Goal: Book appointment/travel/reservation

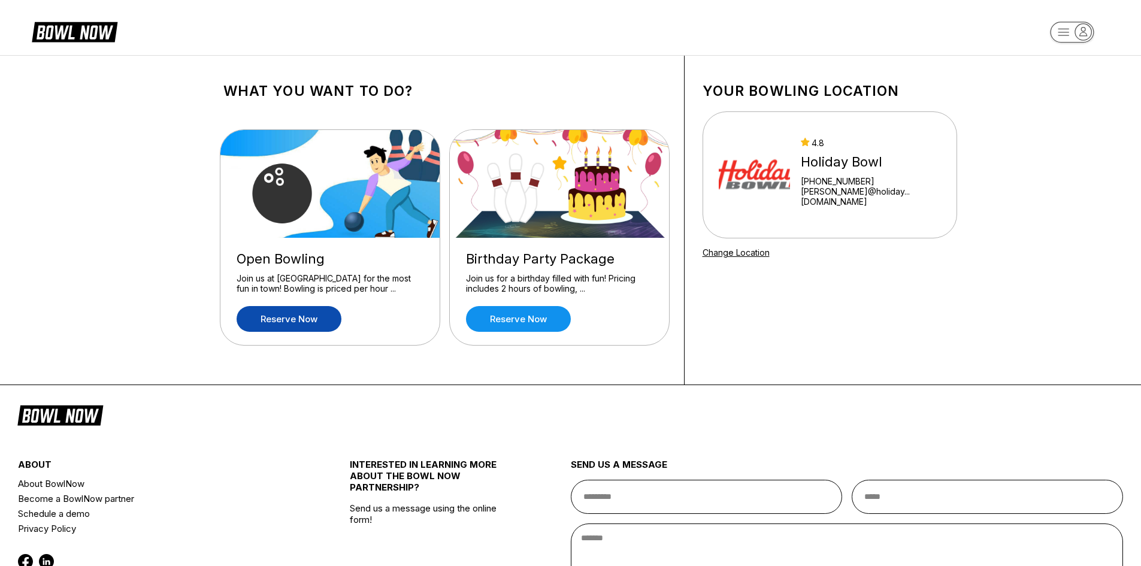
click at [302, 317] on link "Reserve now" at bounding box center [289, 319] width 105 height 26
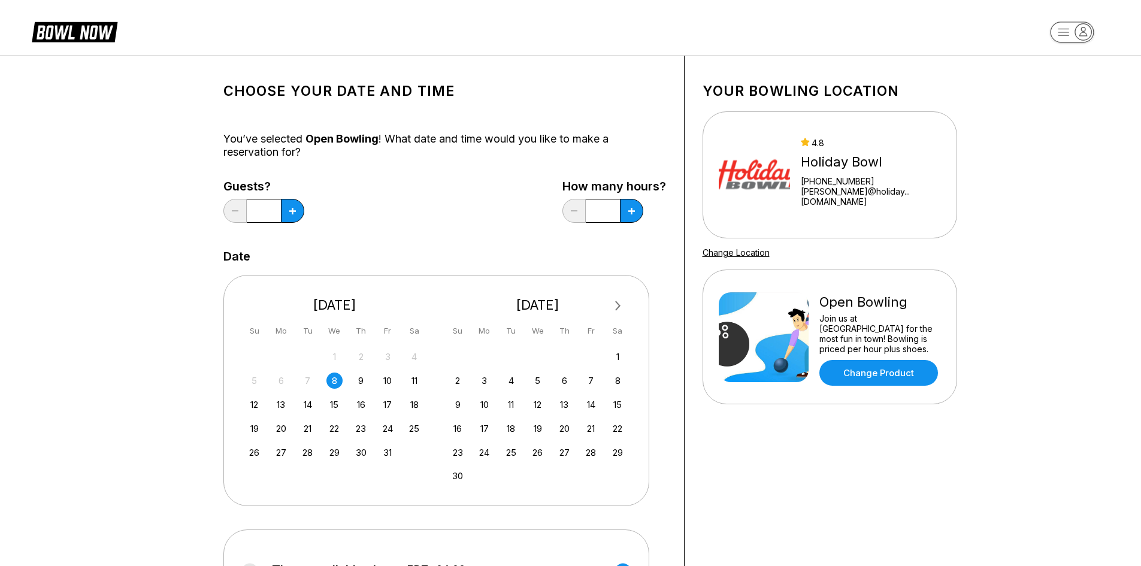
click at [241, 402] on div "Next Month October 2025 Su Mo Tu We Th Fr Sa 28 29 30 1 2 3 4 5 6 7 8 9 10 11 1…" at bounding box center [436, 390] width 426 height 231
click at [255, 402] on div "12" at bounding box center [254, 405] width 16 height 16
click at [298, 213] on button at bounding box center [292, 211] width 23 height 24
click at [298, 212] on button at bounding box center [292, 211] width 23 height 24
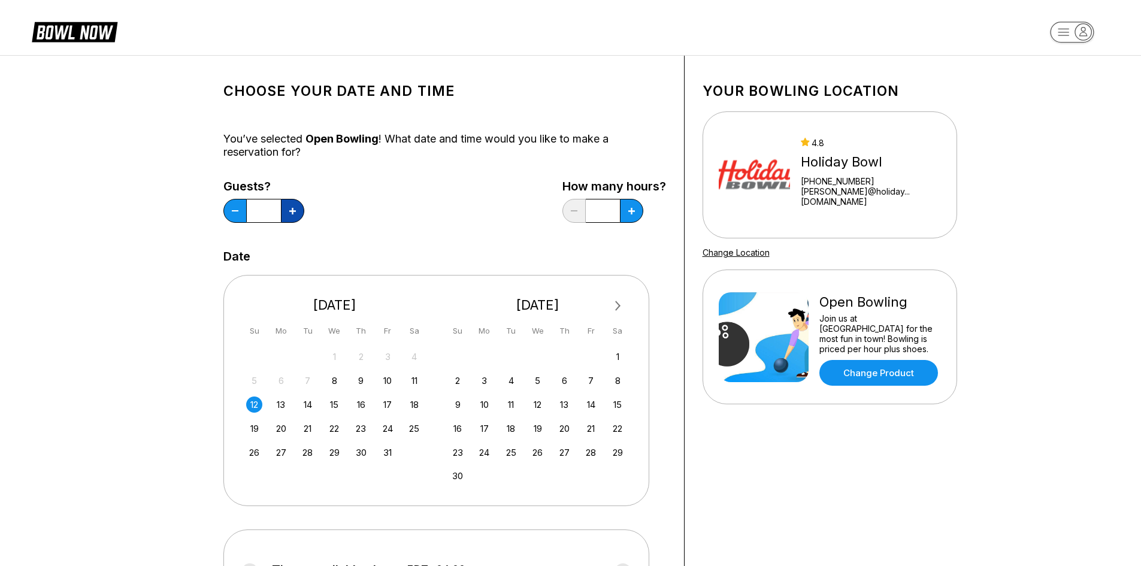
type input "*"
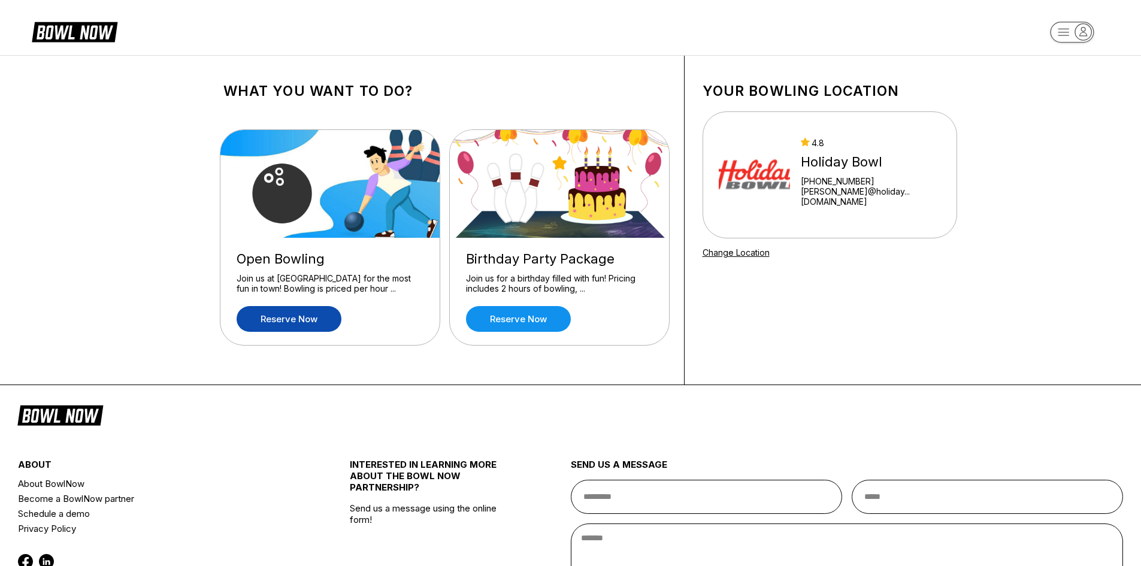
click at [300, 317] on link "Reserve now" at bounding box center [289, 319] width 105 height 26
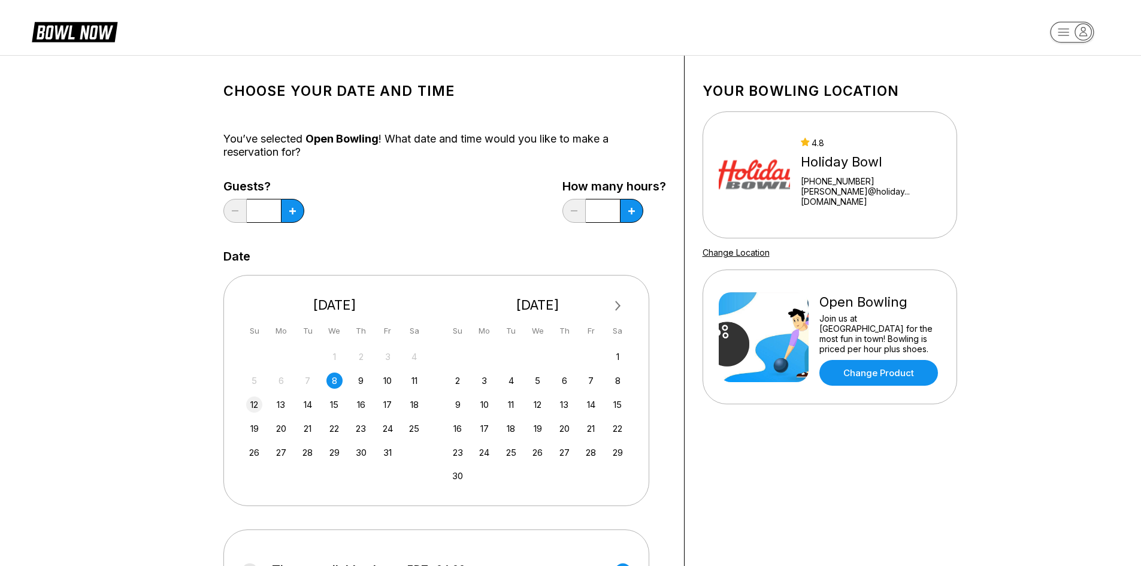
click at [258, 404] on div "12" at bounding box center [254, 405] width 16 height 16
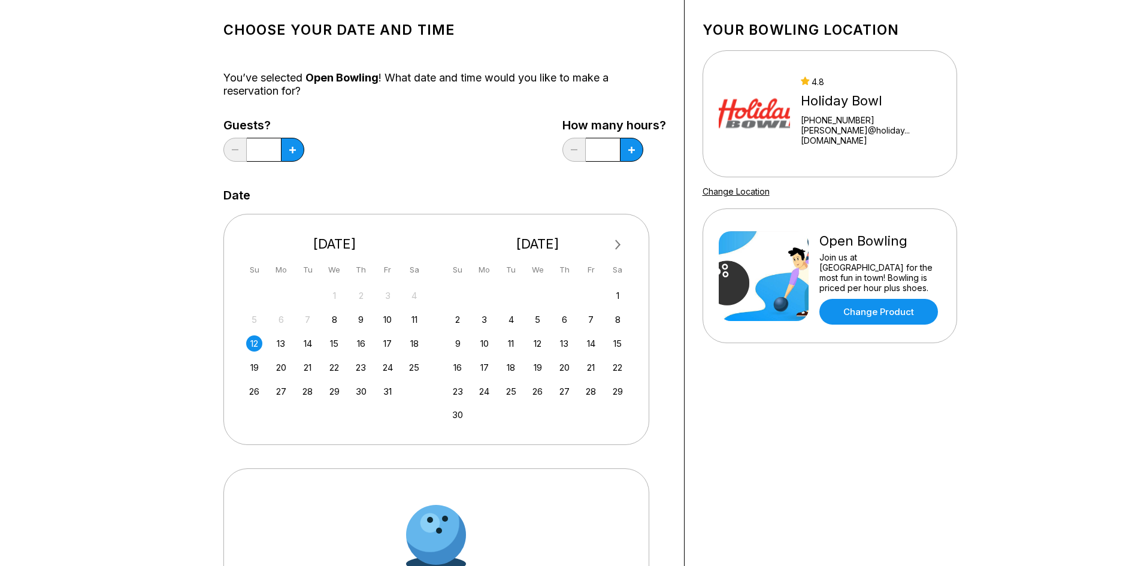
scroll to position [240, 0]
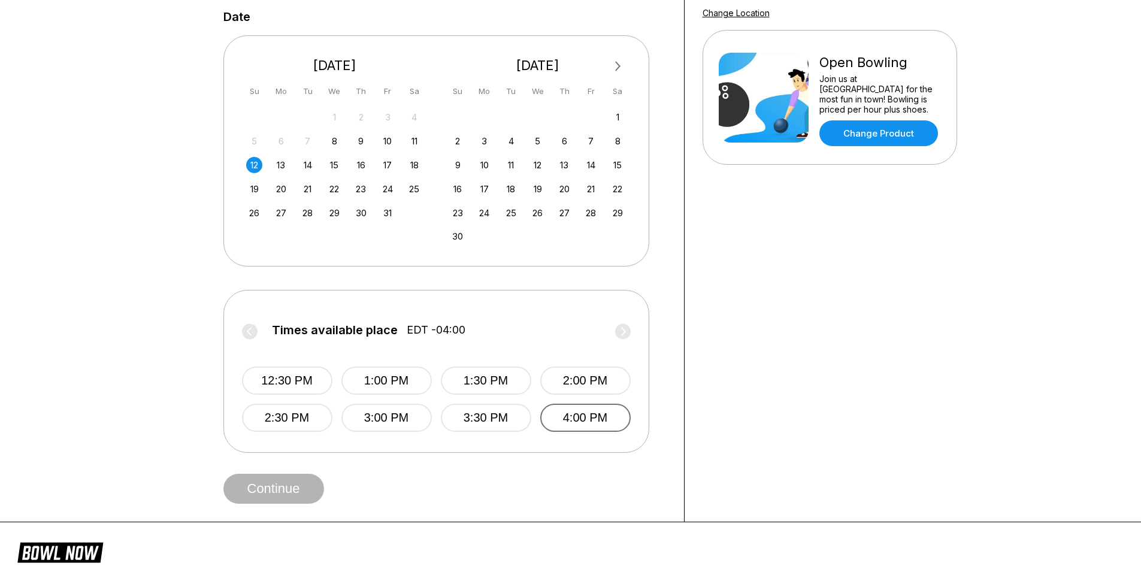
click at [588, 421] on button "4:00 PM" at bounding box center [585, 418] width 90 height 28
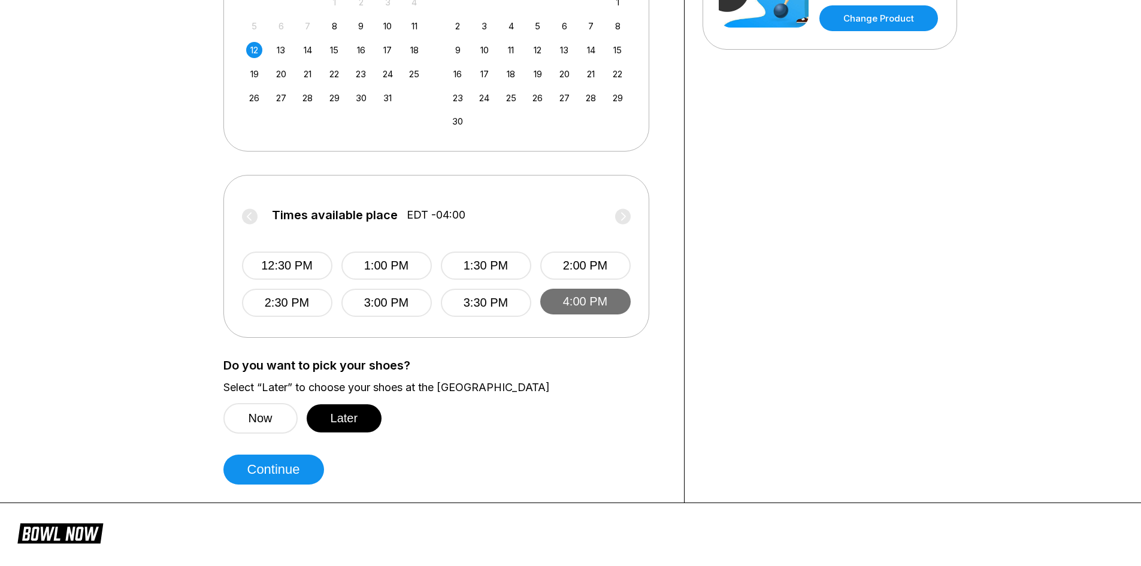
scroll to position [359, 0]
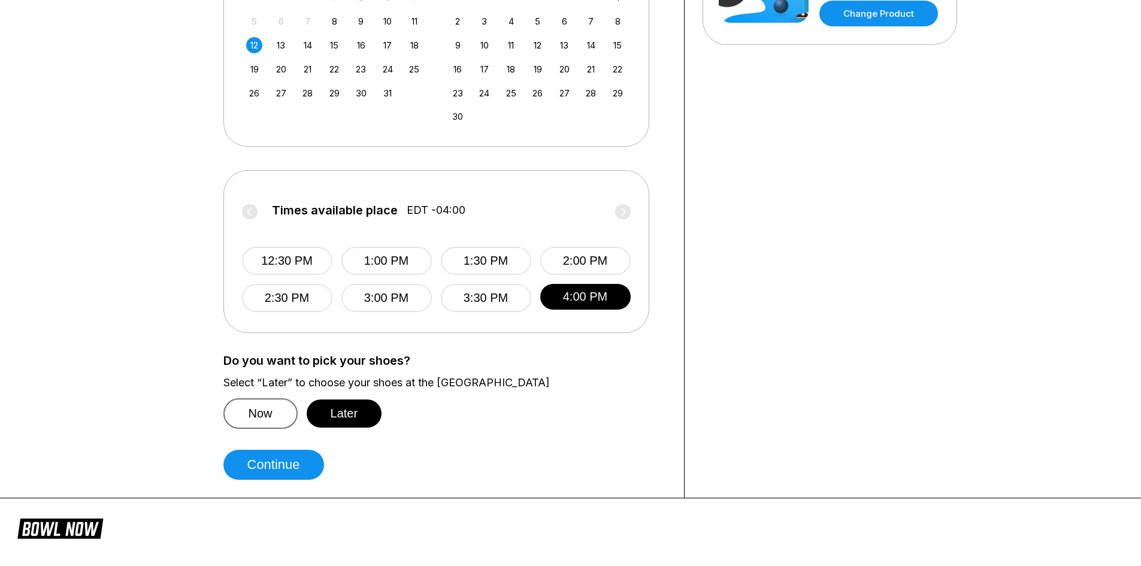
click at [274, 413] on button "Now" at bounding box center [260, 413] width 74 height 31
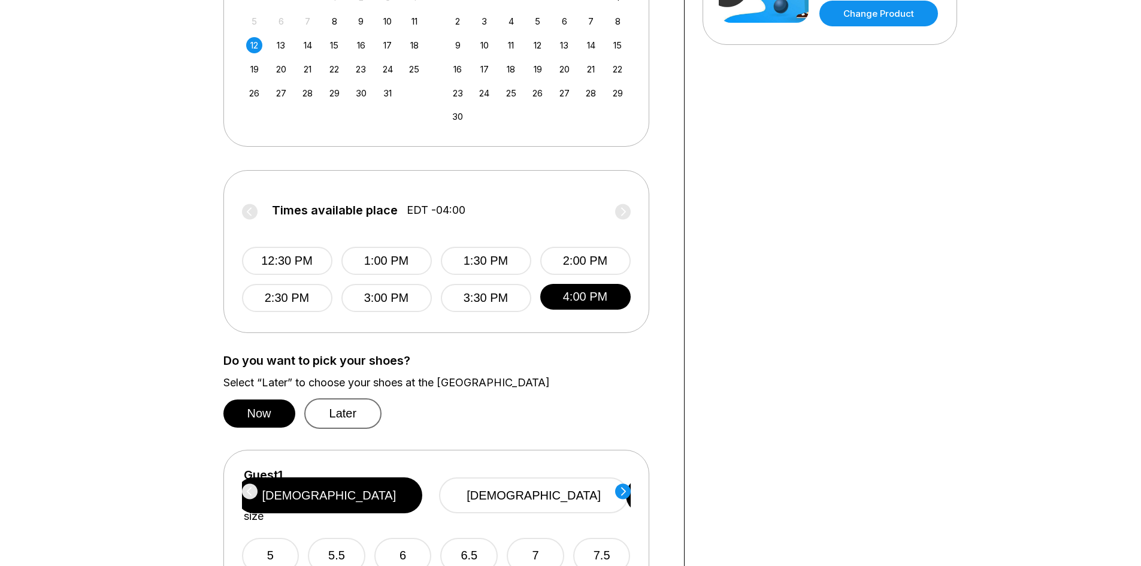
click at [324, 410] on button "Later" at bounding box center [343, 413] width 78 height 31
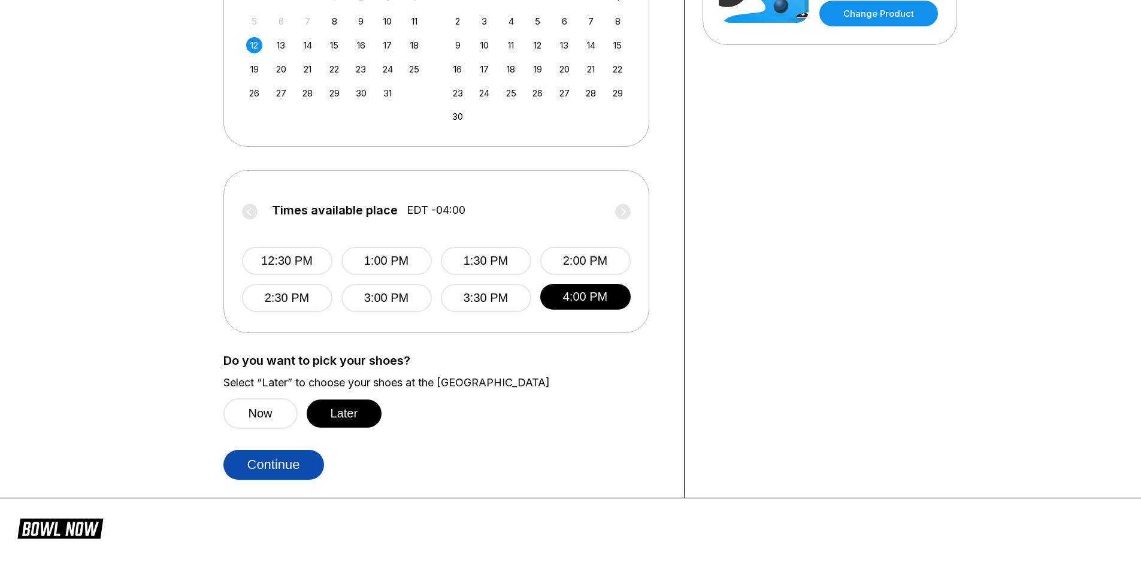
drag, startPoint x: 213, startPoint y: 470, endPoint x: 232, endPoint y: 468, distance: 19.3
click at [231, 468] on div "Choose your Date and time You’ve selected Open Bowling ! What date and time wou…" at bounding box center [445, 97] width 479 height 802
click at [294, 462] on button "Continue" at bounding box center [273, 465] width 101 height 30
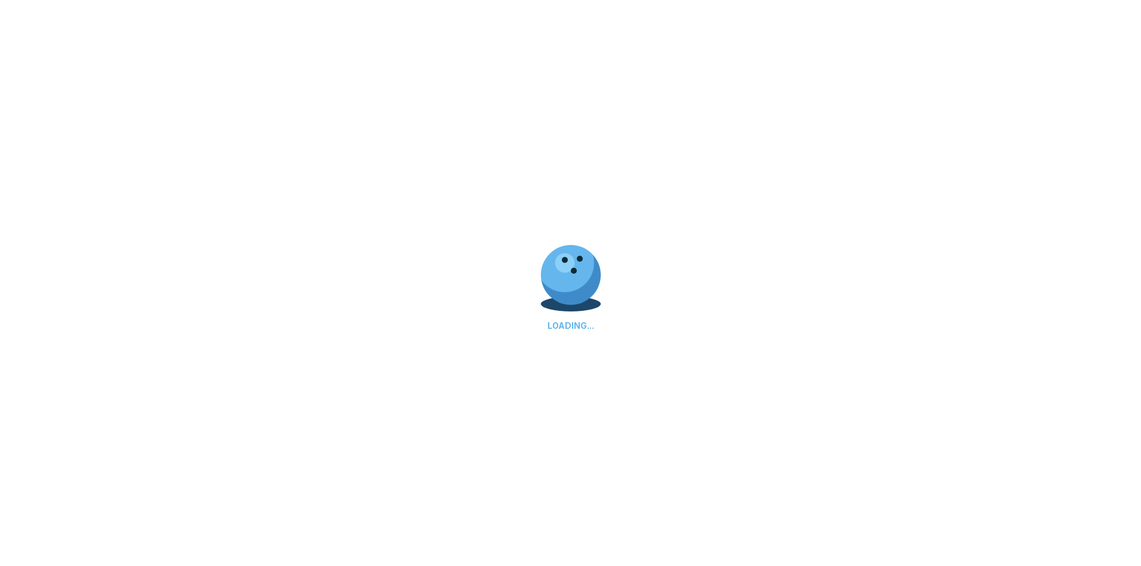
select select "**"
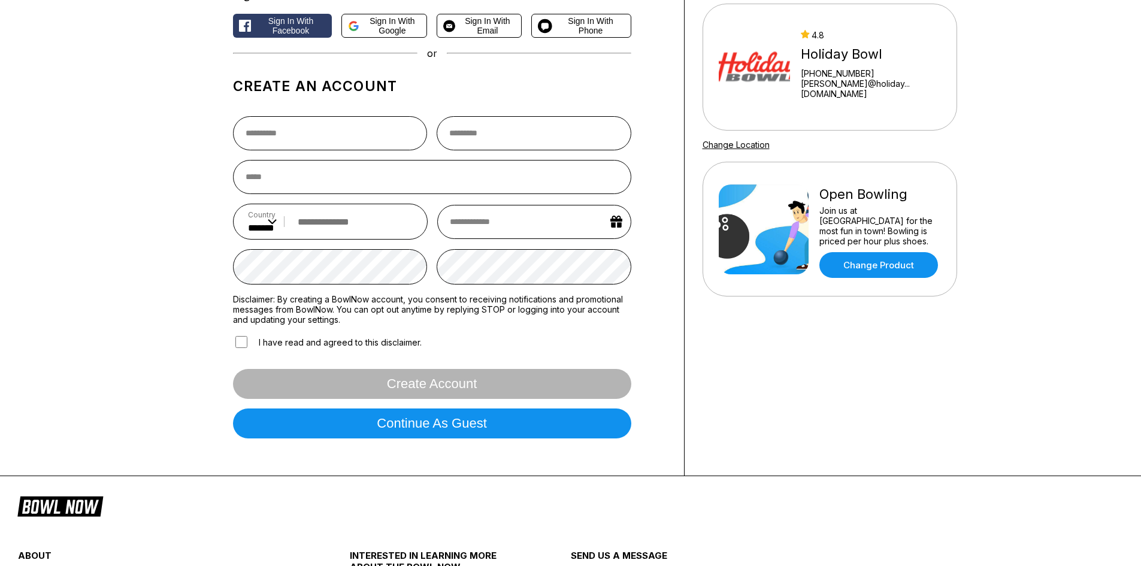
scroll to position [120, 0]
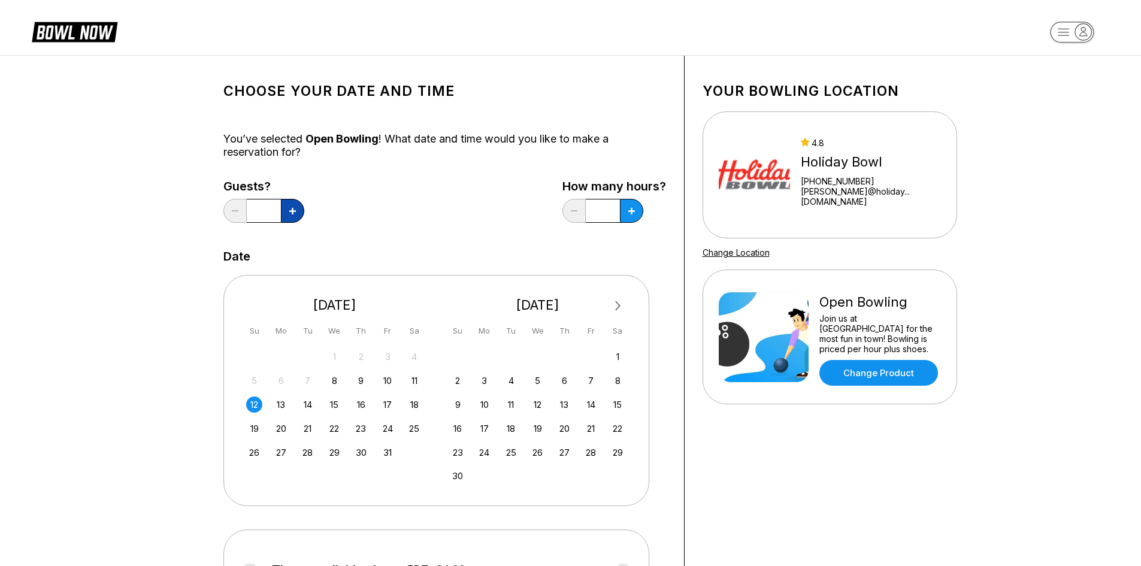
click at [286, 216] on button at bounding box center [292, 211] width 23 height 24
click at [235, 213] on button at bounding box center [234, 211] width 23 height 24
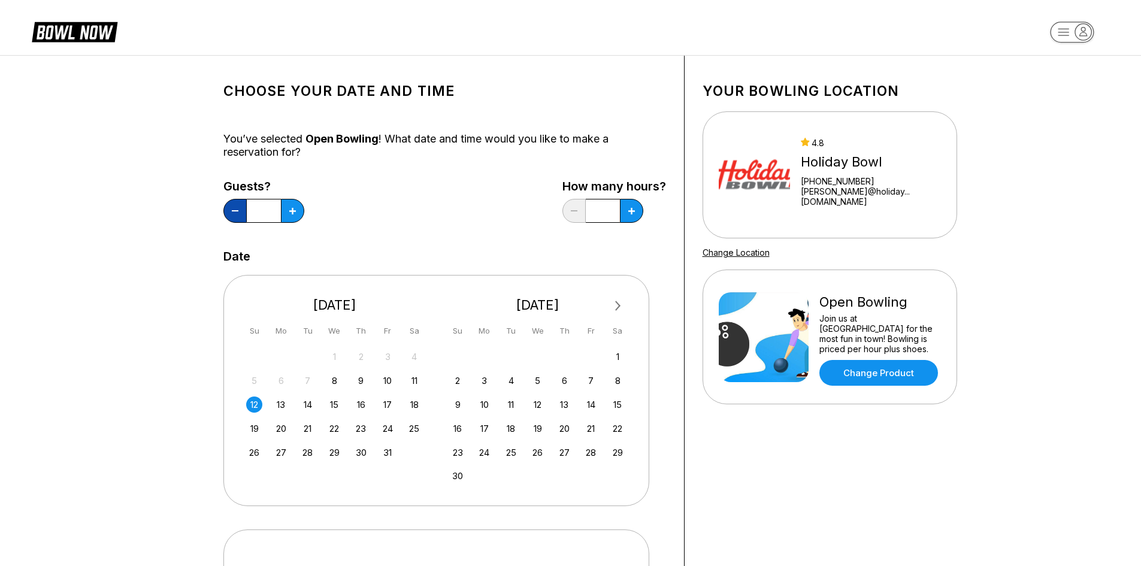
type input "*"
